Goal: Task Accomplishment & Management: Manage account settings

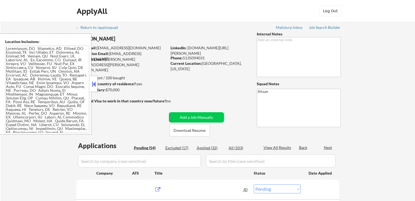
select select ""pending""
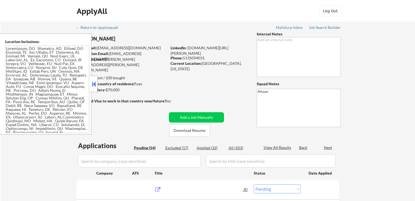
select select ""pending""
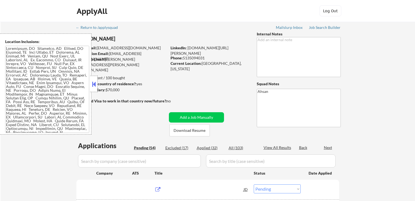
select select ""pending""
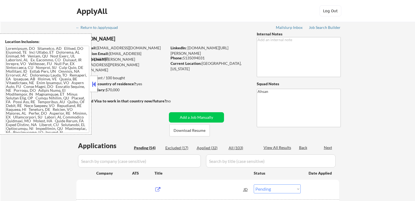
select select ""pending""
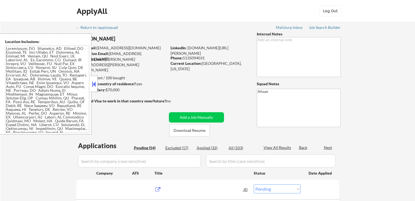
select select ""pending""
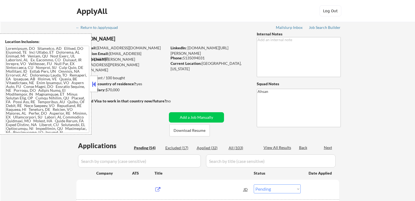
select select ""pending""
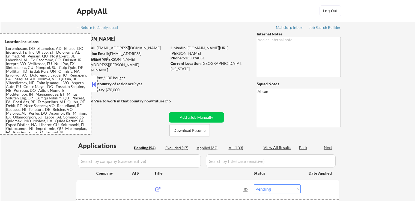
select select ""pending""
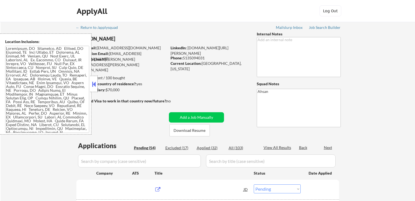
select select ""pending""
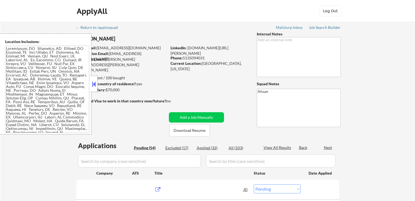
select select ""pending""
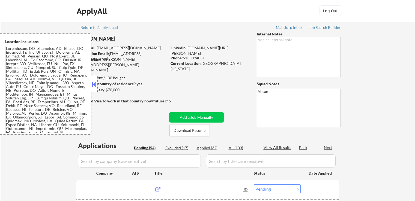
select select ""pending""
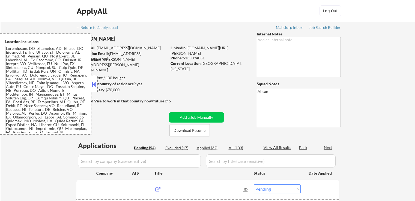
select select ""pending""
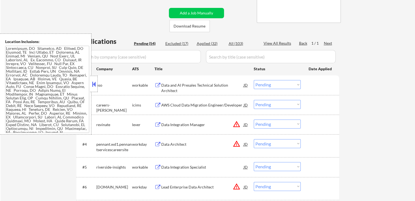
scroll to position [136, 0]
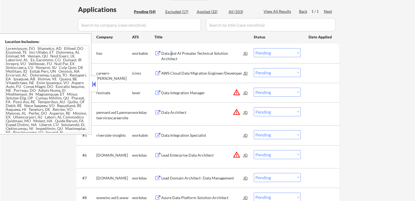
click at [171, 53] on div "Data and AI Presales Technical Solution Architect" at bounding box center [202, 56] width 82 height 11
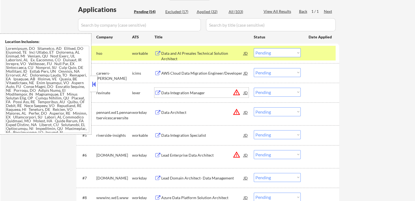
click at [170, 94] on div "Data Integration Manager" at bounding box center [202, 92] width 82 height 5
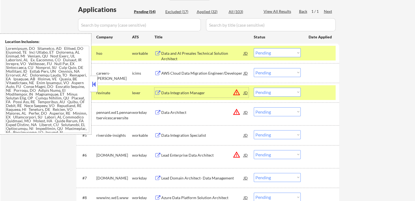
click at [268, 93] on select "Choose an option... Pending Applied Excluded (Questions) Excluded (Expired) Exc…" at bounding box center [277, 92] width 47 height 9
select select ""excluded""
click at [254, 88] on select "Choose an option... Pending Applied Excluded (Questions) Excluded (Expired) Exc…" at bounding box center [277, 92] width 47 height 9
click at [274, 52] on select "Choose an option... Pending Applied Excluded (Questions) Excluded (Expired) Exc…" at bounding box center [277, 52] width 47 height 9
click at [254, 48] on select "Choose an option... Pending Applied Excluded (Questions) Excluded (Expired) Exc…" at bounding box center [277, 52] width 47 height 9
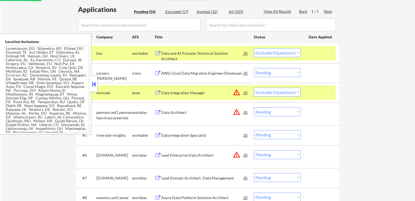
scroll to position [164, 0]
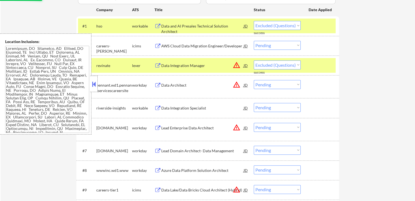
click at [168, 108] on div "Data Integration Specialist" at bounding box center [202, 108] width 82 height 5
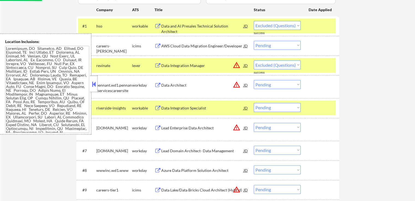
select select ""pending""
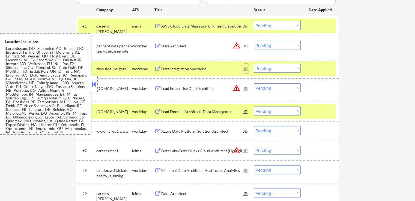
click at [246, 70] on div "JD" at bounding box center [245, 69] width 5 height 10
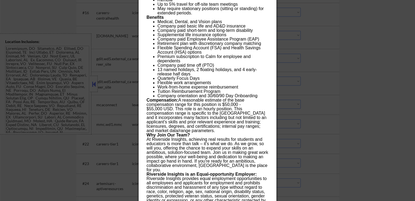
scroll to position [464, 0]
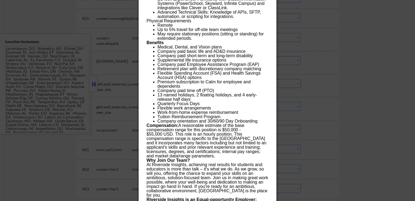
click at [333, 81] on div at bounding box center [207, 100] width 415 height 201
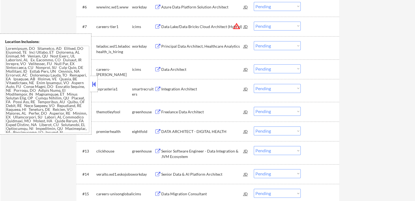
scroll to position [300, 0]
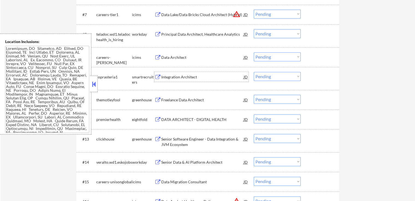
click at [167, 75] on div "Integration Architect" at bounding box center [202, 76] width 82 height 5
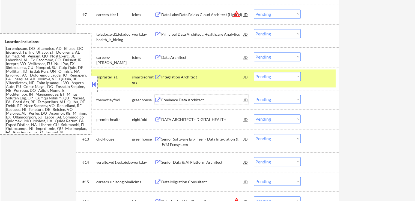
click at [163, 98] on div "Freelance Data Architect" at bounding box center [202, 99] width 82 height 5
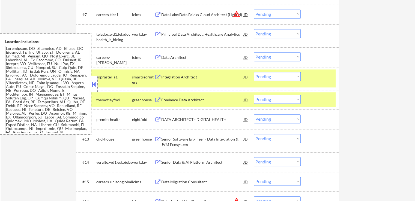
click at [165, 140] on div "Senior Software Engineer - Data Integration & JVM Ecosystem" at bounding box center [202, 142] width 82 height 11
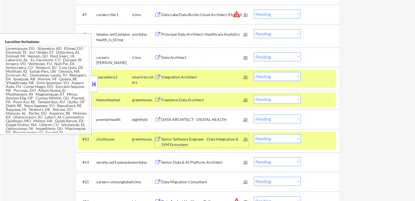
click at [268, 74] on select "Choose an option... Pending Applied Excluded (Questions) Excluded (Expired) Exc…" at bounding box center [277, 76] width 47 height 9
click at [254, 72] on select "Choose an option... Pending Applied Excluded (Questions) Excluded (Expired) Exc…" at bounding box center [277, 76] width 47 height 9
select select ""pending""
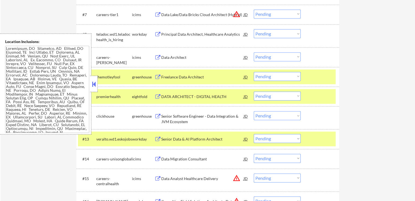
scroll to position [327, 0]
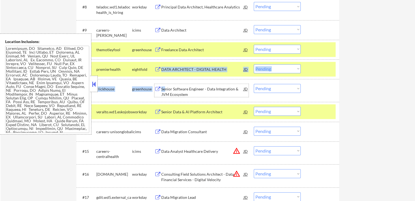
drag, startPoint x: 164, startPoint y: 89, endPoint x: 170, endPoint y: 76, distance: 14.8
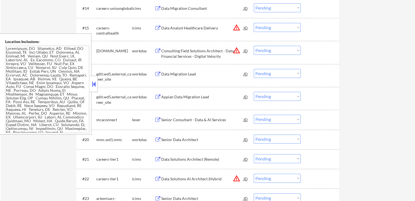
scroll to position [464, 0]
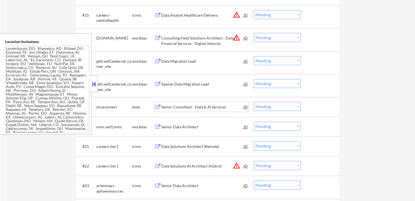
click at [172, 108] on div "Senior Consultant - Data & AI Services" at bounding box center [202, 106] width 82 height 5
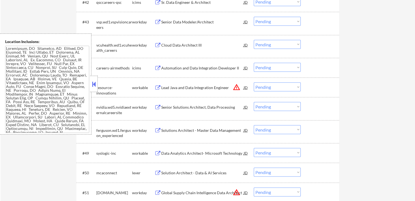
scroll to position [1091, 0]
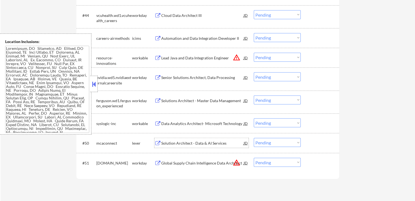
click at [171, 143] on div "Solution Architect - Data & AI Services" at bounding box center [202, 143] width 82 height 5
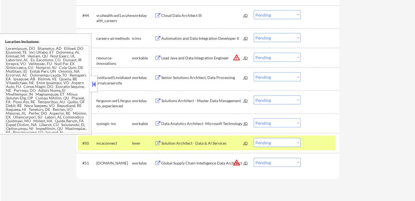
click at [167, 125] on div "Data Analytics Architect- Microsoft Technology" at bounding box center [202, 123] width 82 height 5
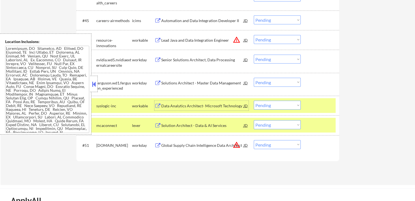
scroll to position [1118, 0]
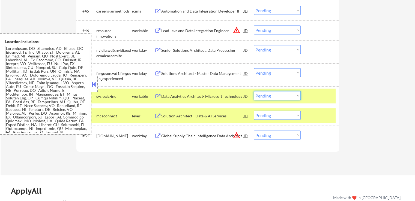
click at [270, 98] on select "Choose an option... Pending Applied Excluded (Questions) Excluded (Expired) Exc…" at bounding box center [277, 95] width 47 height 9
click at [254, 91] on select "Choose an option... Pending Applied Excluded (Questions) Excluded (Expired) Exc…" at bounding box center [277, 95] width 47 height 9
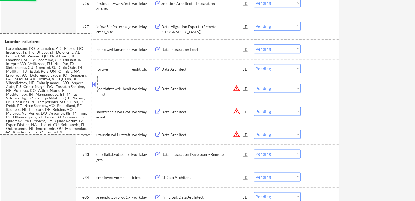
scroll to position [655, 0]
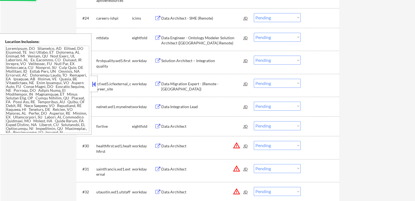
select select ""pending""
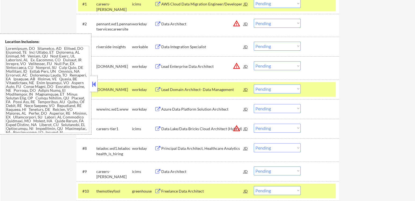
scroll to position [191, 0]
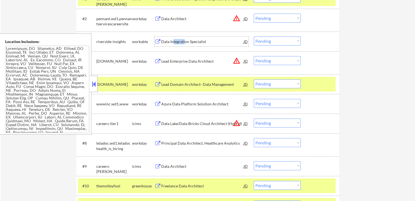
drag, startPoint x: 173, startPoint y: 43, endPoint x: 184, endPoint y: 41, distance: 11.0
click at [184, 41] on div "Data Integration Specialist" at bounding box center [202, 41] width 82 height 5
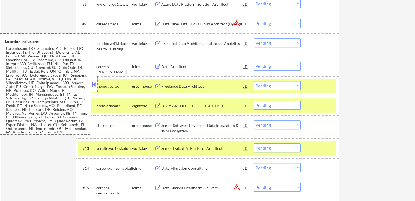
scroll to position [300, 0]
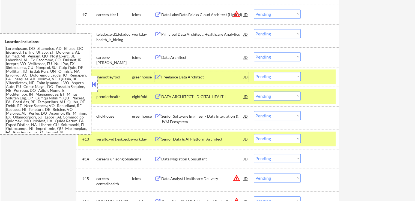
click at [173, 80] on div "Freelance Data Architect" at bounding box center [202, 77] width 82 height 10
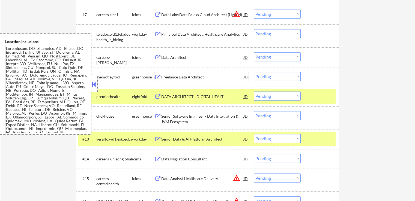
drag, startPoint x: 279, startPoint y: 75, endPoint x: 280, endPoint y: 80, distance: 5.2
click at [280, 77] on select "Choose an option... Pending Applied Excluded (Questions) Excluded (Expired) Exc…" at bounding box center [277, 76] width 47 height 9
click at [254, 72] on select "Choose an option... Pending Applied Excluded (Questions) Excluded (Expired) Exc…" at bounding box center [277, 76] width 47 height 9
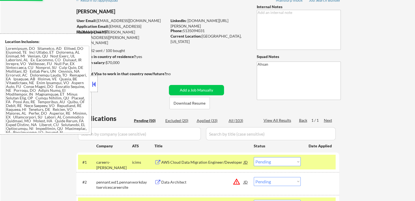
scroll to position [9, 0]
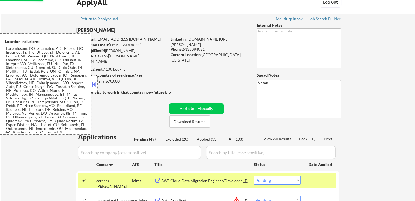
select select ""pending""
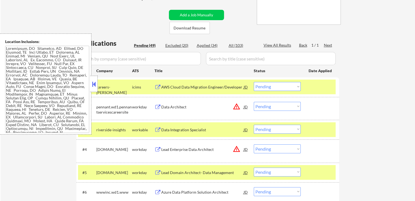
scroll to position [109, 0]
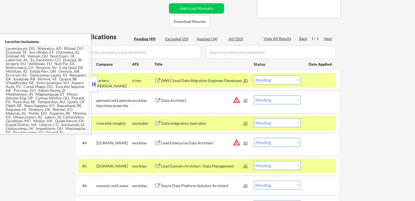
click at [94, 85] on button at bounding box center [94, 84] width 6 height 8
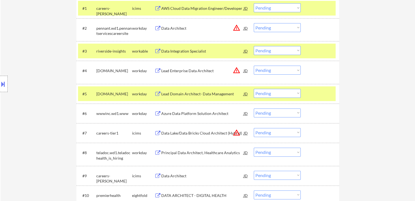
scroll to position [191, 0]
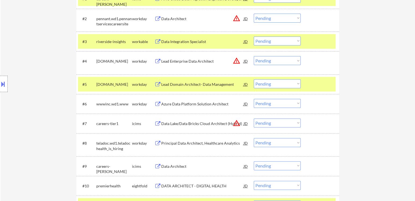
drag, startPoint x: 277, startPoint y: 40, endPoint x: 280, endPoint y: 45, distance: 5.8
click at [277, 40] on select "Choose an option... Pending Applied Excluded (Questions) Excluded (Expired) Exc…" at bounding box center [277, 41] width 47 height 9
click at [254, 37] on select "Choose an option... Pending Applied Excluded (Questions) Excluded (Expired) Exc…" at bounding box center [277, 41] width 47 height 9
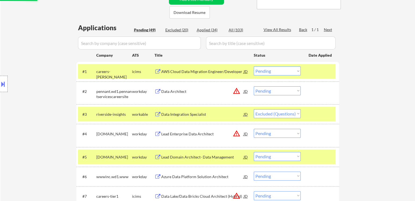
scroll to position [109, 0]
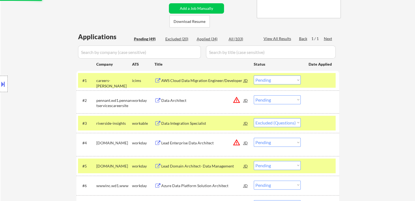
click at [2, 82] on button at bounding box center [3, 84] width 6 height 9
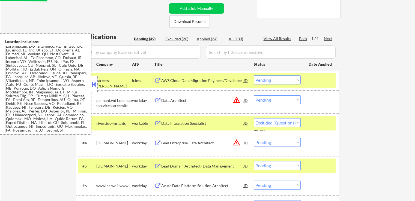
scroll to position [6, 0]
select select ""pending""
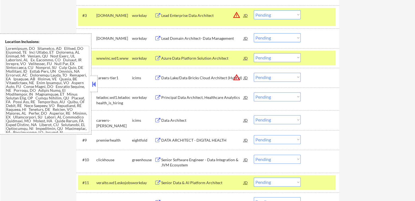
scroll to position [218, 0]
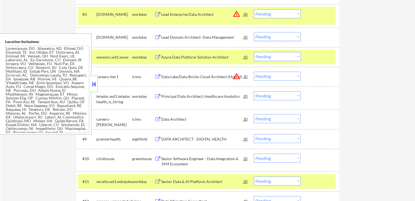
click at [95, 82] on button at bounding box center [94, 84] width 6 height 8
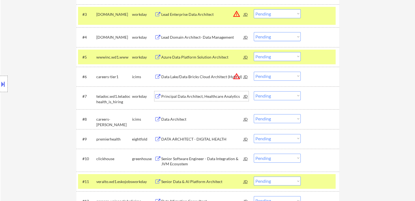
click at [185, 96] on div "Principal Data Architect, Healthcare Analytics" at bounding box center [202, 96] width 82 height 5
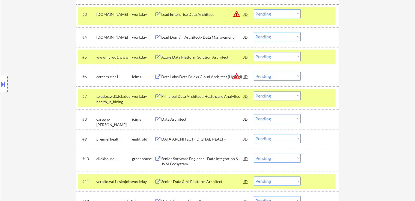
click at [266, 94] on select "Choose an option... Pending Applied Excluded (Questions) Excluded (Expired) Exc…" at bounding box center [277, 95] width 47 height 9
click at [254, 91] on select "Choose an option... Pending Applied Excluded (Questions) Excluded (Expired) Exc…" at bounding box center [277, 95] width 47 height 9
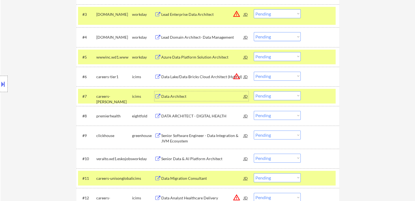
click at [167, 97] on div "Data Architect" at bounding box center [202, 96] width 82 height 5
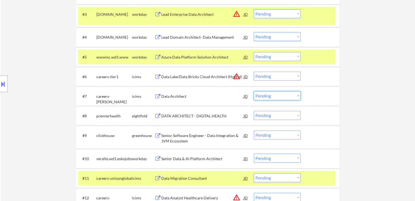
click at [270, 95] on select "Choose an option... Pending Applied Excluded (Questions) Excluded (Expired) Exc…" at bounding box center [277, 95] width 47 height 9
click at [254, 91] on select "Choose an option... Pending Applied Excluded (Questions) Excluded (Expired) Exc…" at bounding box center [277, 95] width 47 height 9
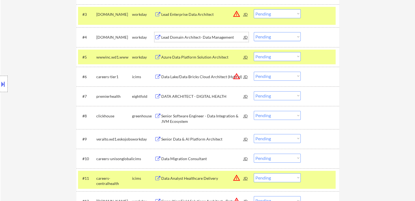
click at [190, 35] on div "Lead Domain Architect- Data Management" at bounding box center [202, 37] width 82 height 5
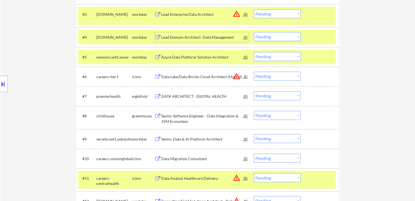
scroll to position [245, 0]
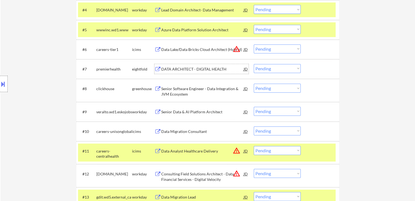
click at [183, 69] on div "DATA ARCHITECT - DIGITAL HEALTH" at bounding box center [202, 69] width 82 height 5
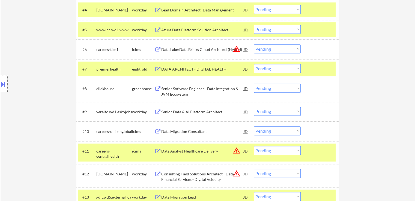
click at [274, 69] on select "Choose an option... Pending Applied Excluded (Questions) Excluded (Expired) Exc…" at bounding box center [277, 68] width 47 height 9
click at [254, 64] on select "Choose an option... Pending Applied Excluded (Questions) Excluded (Expired) Exc…" at bounding box center [277, 68] width 47 height 9
select select ""pending""
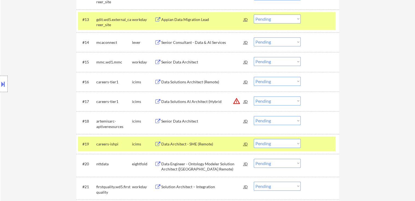
scroll to position [436, 0]
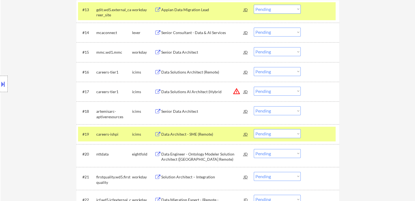
click at [160, 53] on button at bounding box center [157, 52] width 7 height 5
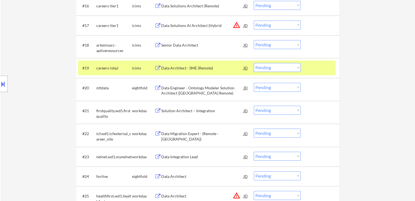
scroll to position [518, 0]
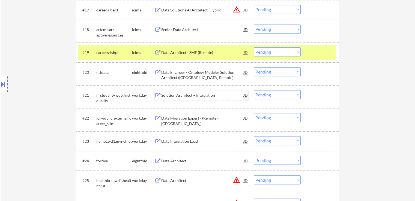
click at [165, 95] on div "Solution Architect – Integration" at bounding box center [202, 95] width 82 height 5
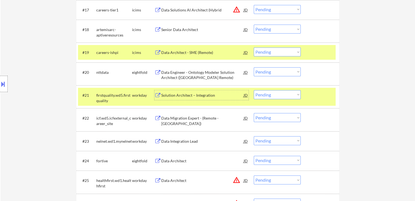
click at [156, 117] on button at bounding box center [157, 118] width 7 height 5
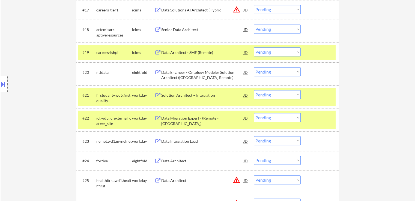
click at [157, 142] on button at bounding box center [157, 141] width 7 height 5
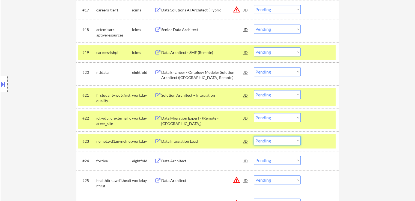
click at [264, 142] on select "Choose an option... Pending Applied Excluded (Questions) Excluded (Expired) Exc…" at bounding box center [277, 140] width 47 height 9
click at [254, 136] on select "Choose an option... Pending Applied Excluded (Questions) Excluded (Expired) Exc…" at bounding box center [277, 140] width 47 height 9
select select ""pending""
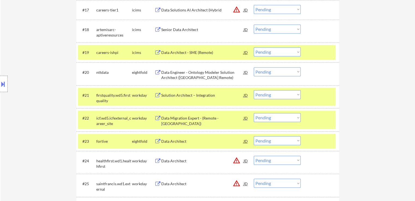
click at [271, 117] on select "Choose an option... Pending Applied Excluded (Questions) Excluded (Expired) Exc…" at bounding box center [277, 117] width 47 height 9
click at [254, 113] on select "Choose an option... Pending Applied Excluded (Questions) Excluded (Expired) Exc…" at bounding box center [277, 117] width 47 height 9
select select ""pending""
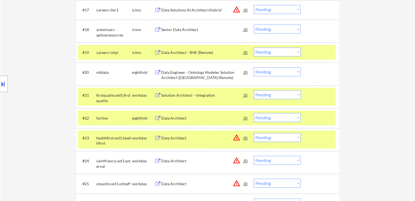
click at [264, 95] on select "Choose an option... Pending Applied Excluded (Questions) Excluded (Expired) Exc…" at bounding box center [277, 94] width 47 height 9
click at [254, 90] on select "Choose an option... Pending Applied Excluded (Questions) Excluded (Expired) Exc…" at bounding box center [277, 94] width 47 height 9
select select ""pending""
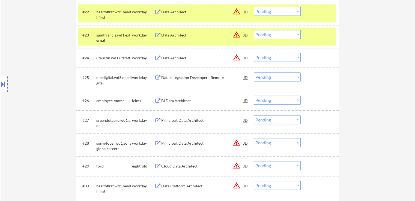
scroll to position [388, 0]
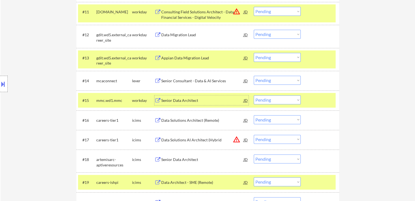
click at [180, 100] on div "Senior Data Architect" at bounding box center [202, 100] width 82 height 5
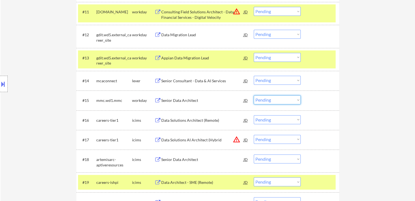
drag, startPoint x: 266, startPoint y: 101, endPoint x: 269, endPoint y: 104, distance: 4.8
click at [267, 101] on select "Choose an option... Pending Applied Excluded (Questions) Excluded (Expired) Exc…" at bounding box center [277, 99] width 47 height 9
click at [254, 95] on select "Choose an option... Pending Applied Excluded (Questions) Excluded (Expired) Exc…" at bounding box center [277, 99] width 47 height 9
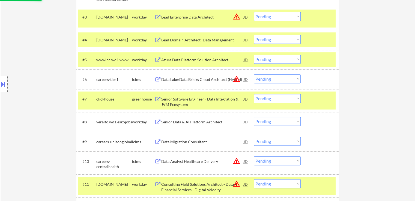
select select ""pending""
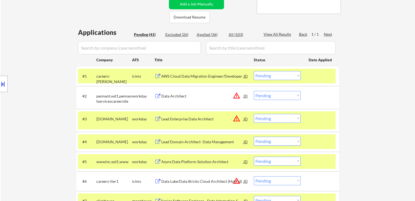
scroll to position [164, 0]
